Goal: Task Accomplishment & Management: Complete application form

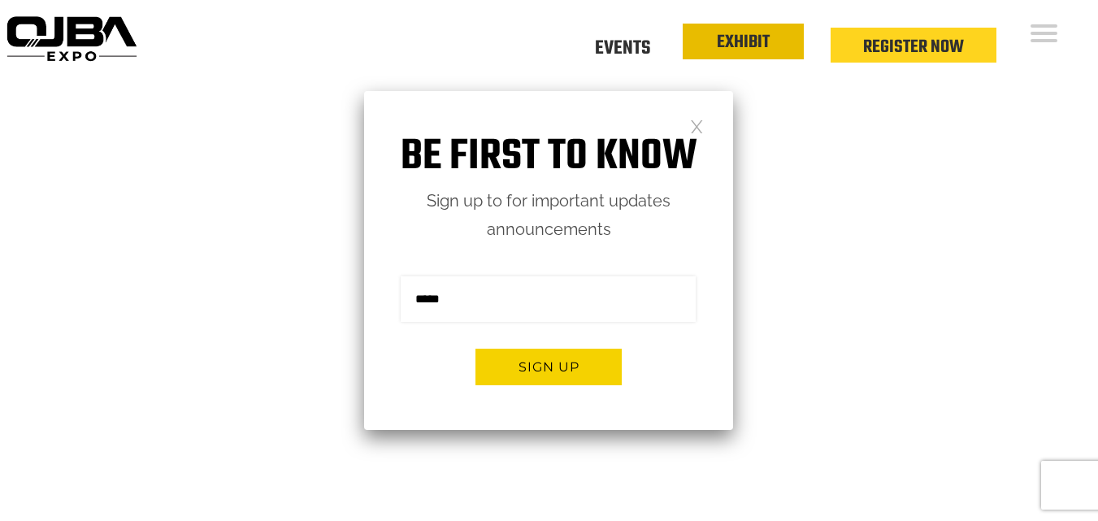
click at [760, 46] on link "EXHIBIT" at bounding box center [743, 42] width 53 height 28
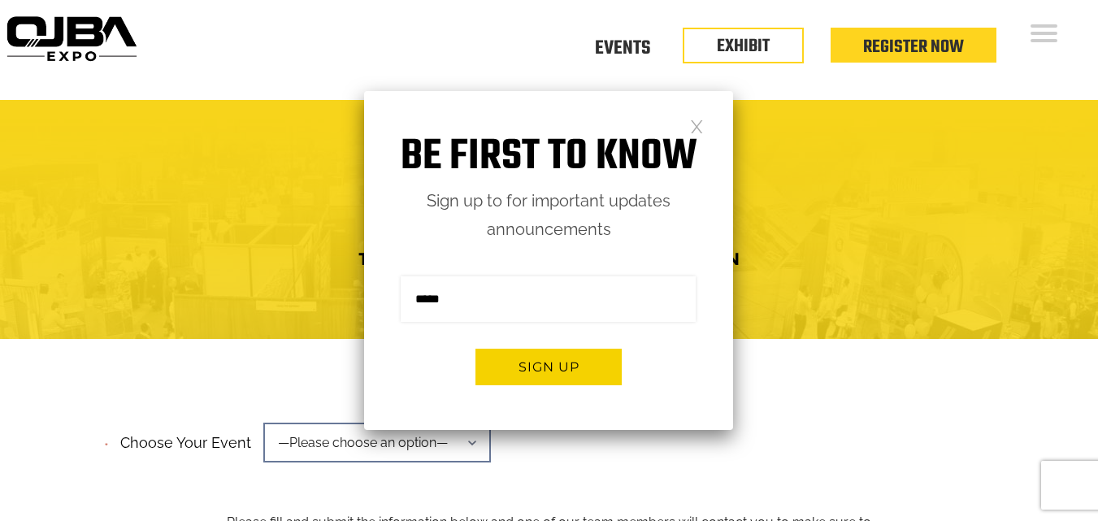
click at [910, 128] on div at bounding box center [549, 219] width 1098 height 239
click at [696, 119] on link at bounding box center [697, 126] width 14 height 14
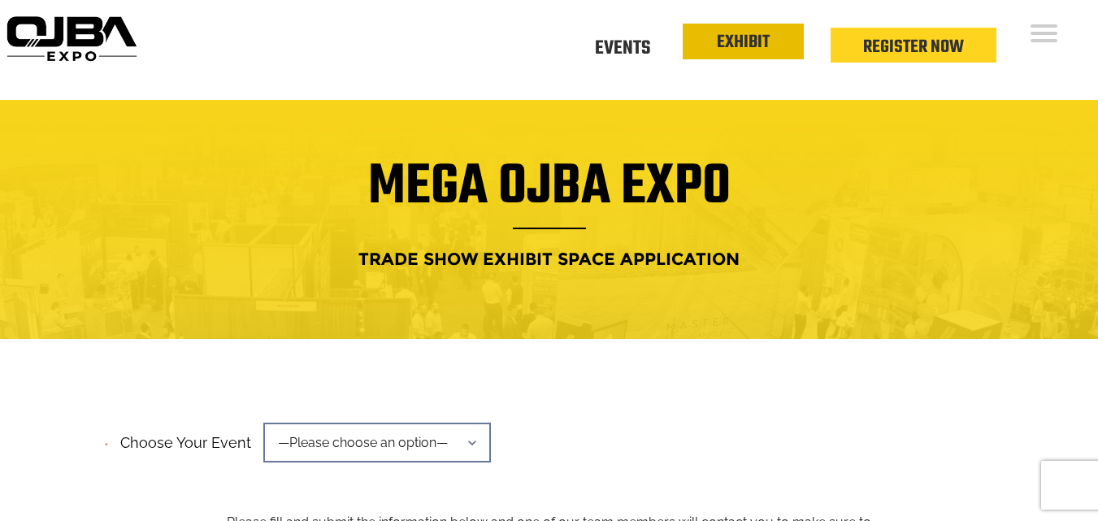
click at [751, 48] on link "EXHIBIT" at bounding box center [743, 42] width 53 height 28
click at [1029, 33] on div "Floor Plan Floor Plan Events Floor Plan EXHIBIT Register Now" at bounding box center [620, 50] width 955 height 100
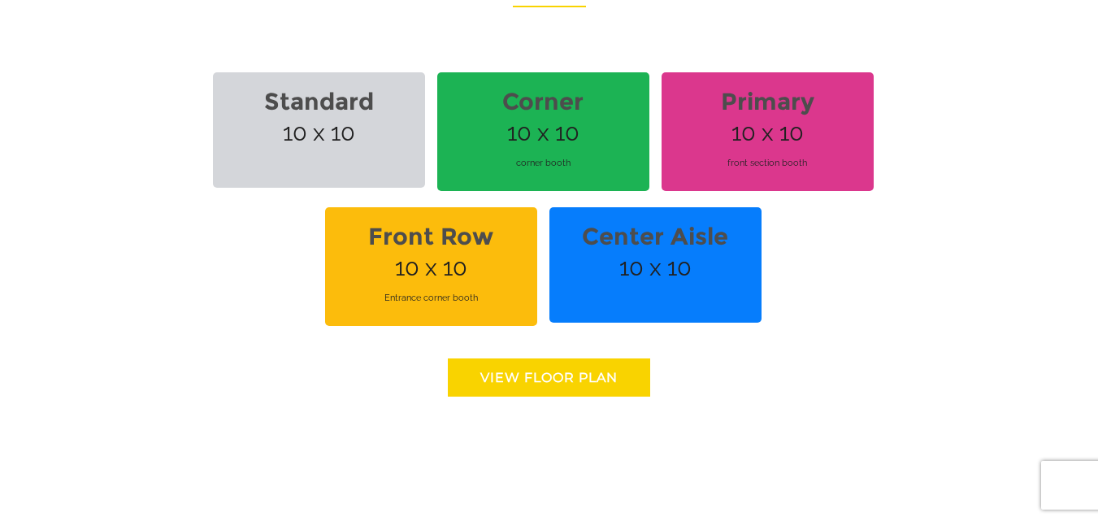
click at [551, 358] on link "View floor Plan" at bounding box center [549, 377] width 202 height 38
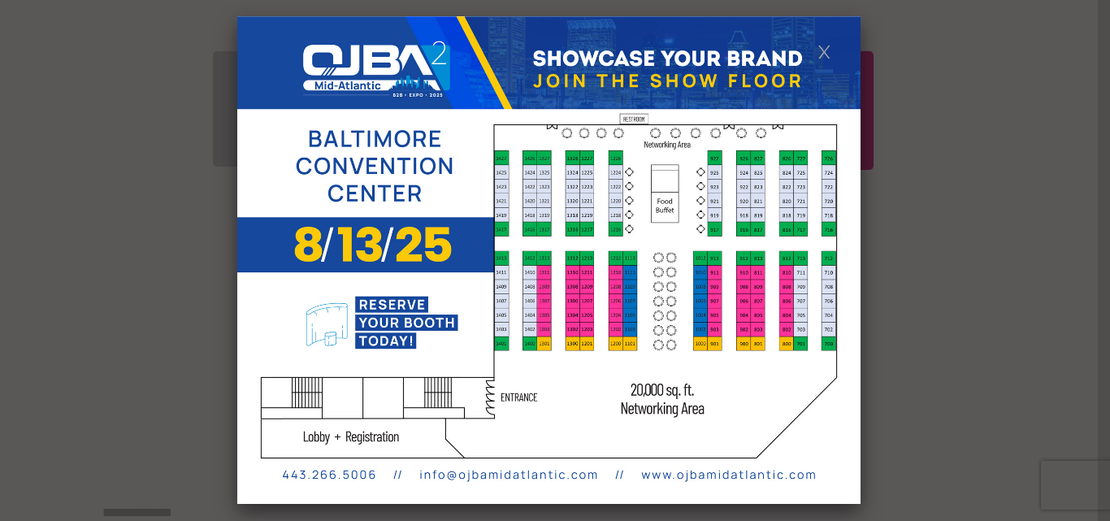
click at [556, 315] on img at bounding box center [548, 260] width 623 height 488
click at [825, 46] on link at bounding box center [825, 51] width 14 height 14
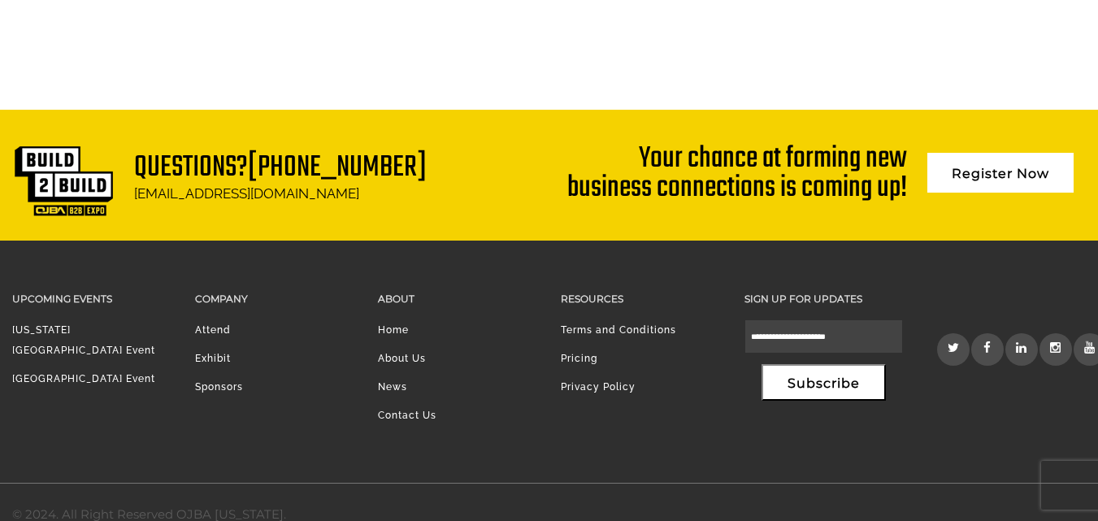
scroll to position [3673, 0]
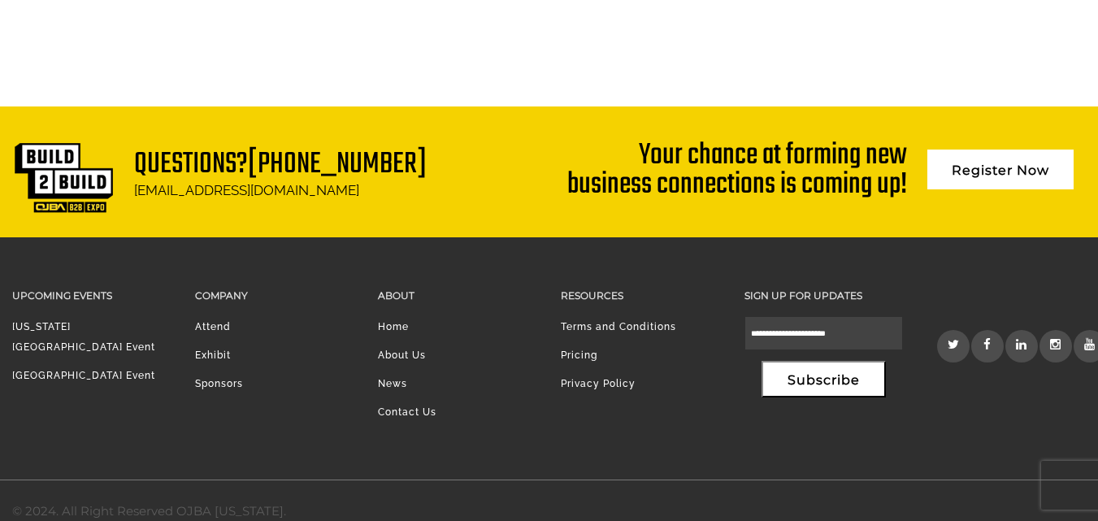
click at [219, 350] on link "Exhibit" at bounding box center [213, 355] width 36 height 11
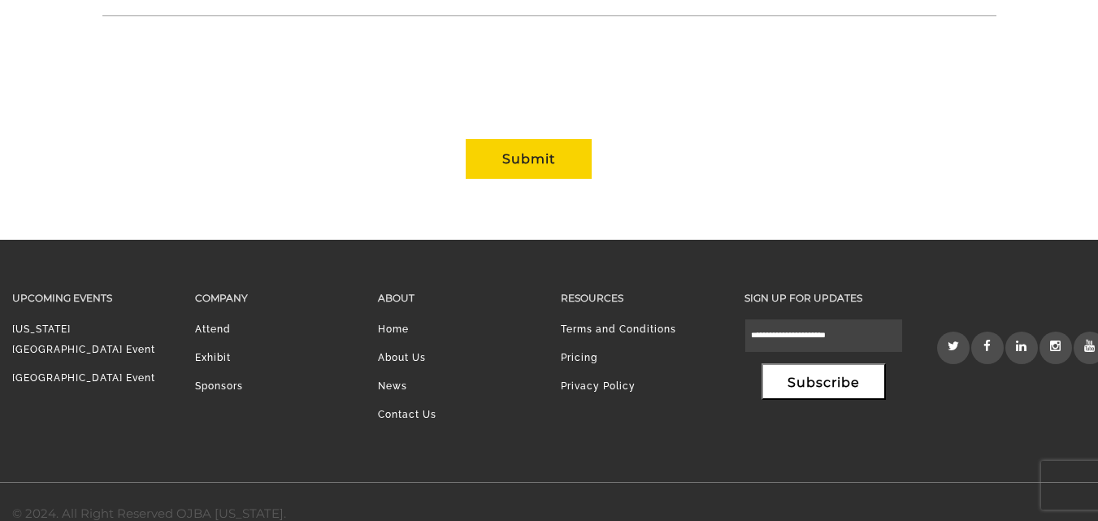
scroll to position [1759, 0]
